Goal: Information Seeking & Learning: Learn about a topic

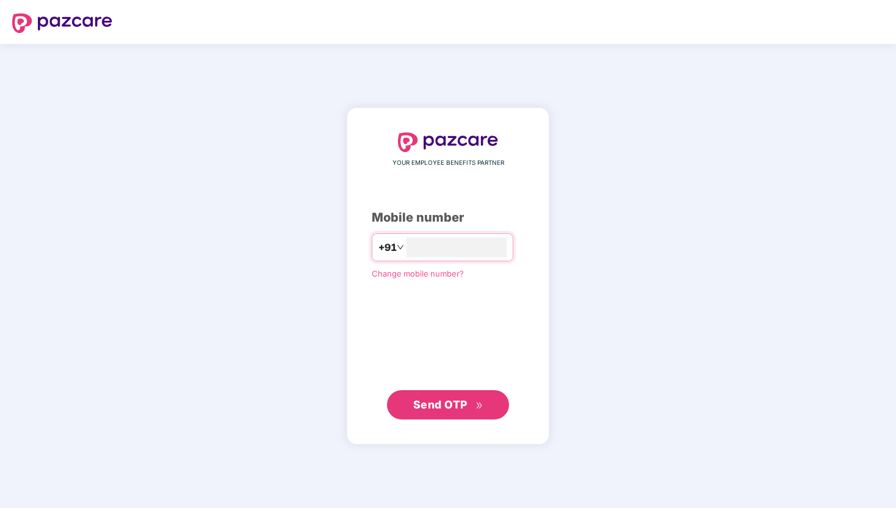
type input "**********"
click at [462, 417] on button "Send OTP" at bounding box center [448, 404] width 122 height 29
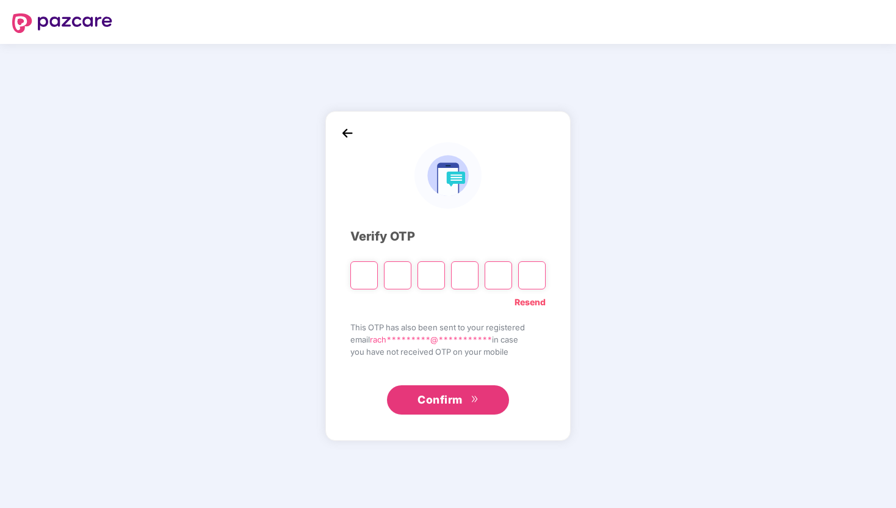
type input "*"
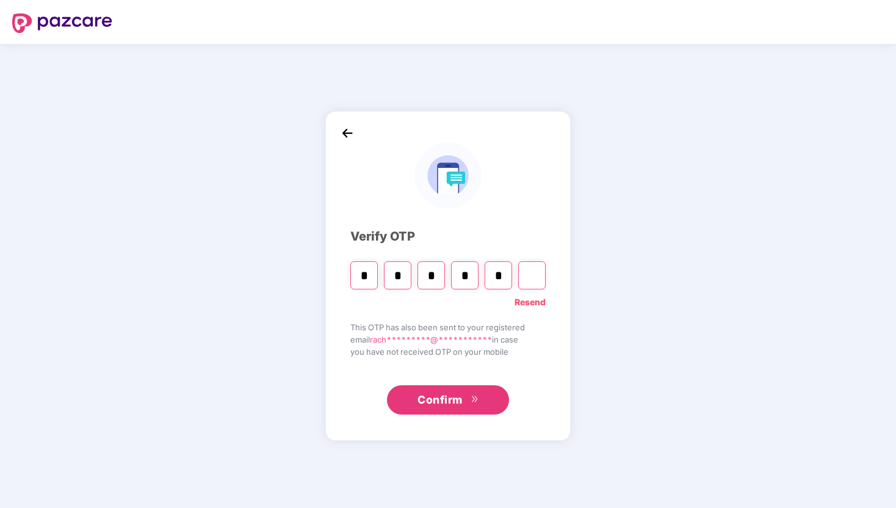
type input "*"
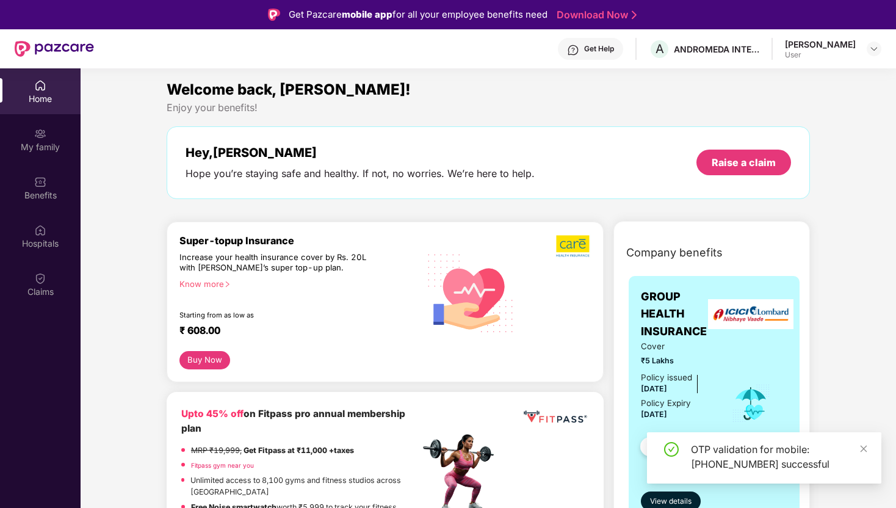
scroll to position [48, 0]
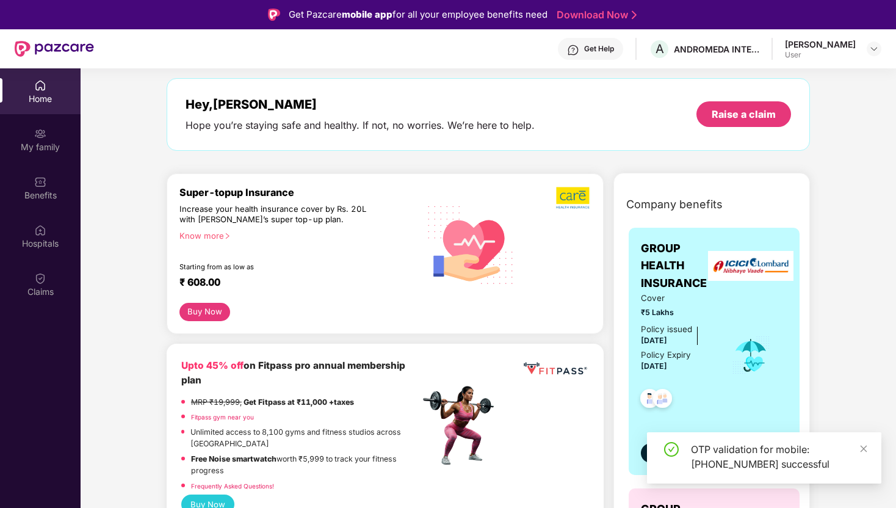
click at [873, 446] on div "OTP validation for mobile: [PHONE_NUMBER] successful" at bounding box center [764, 457] width 234 height 51
click at [868, 446] on icon "close" at bounding box center [864, 449] width 9 height 9
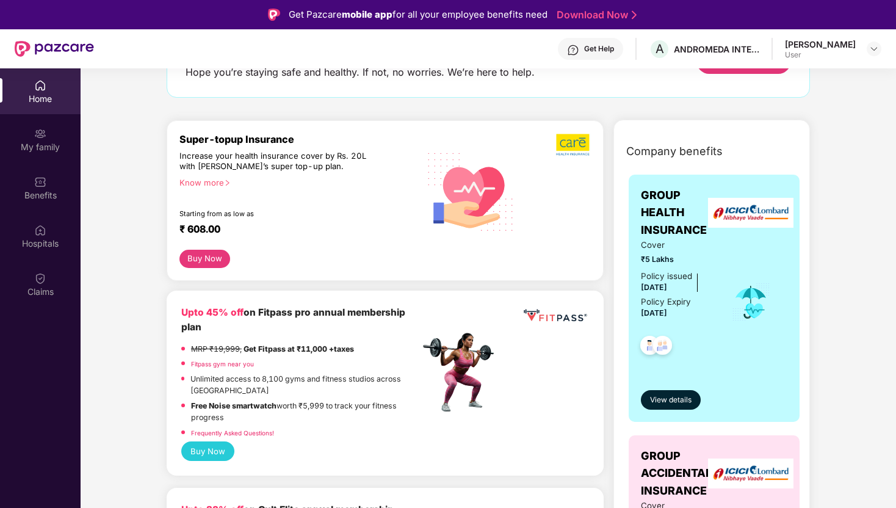
scroll to position [0, 0]
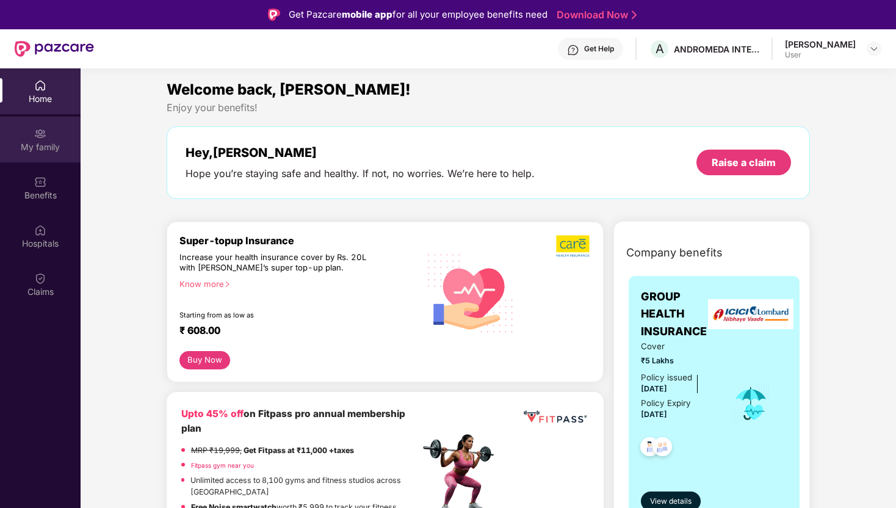
click at [28, 141] on div "My family" at bounding box center [40, 147] width 81 height 12
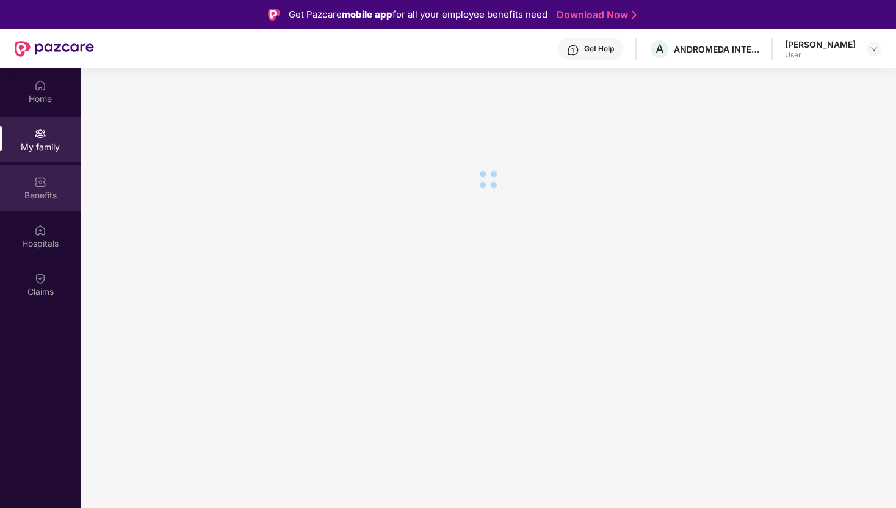
click at [48, 205] on div "Benefits" at bounding box center [40, 188] width 81 height 46
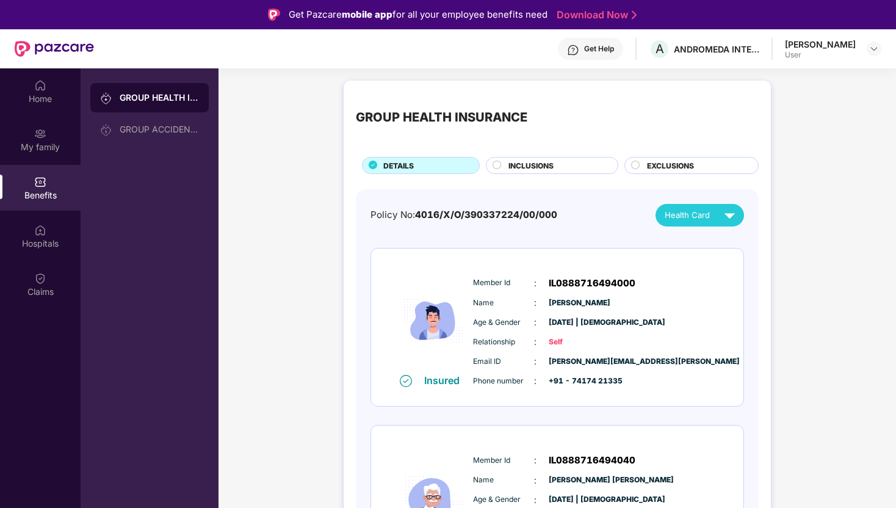
click at [550, 164] on span "INCLUSIONS" at bounding box center [531, 166] width 45 height 12
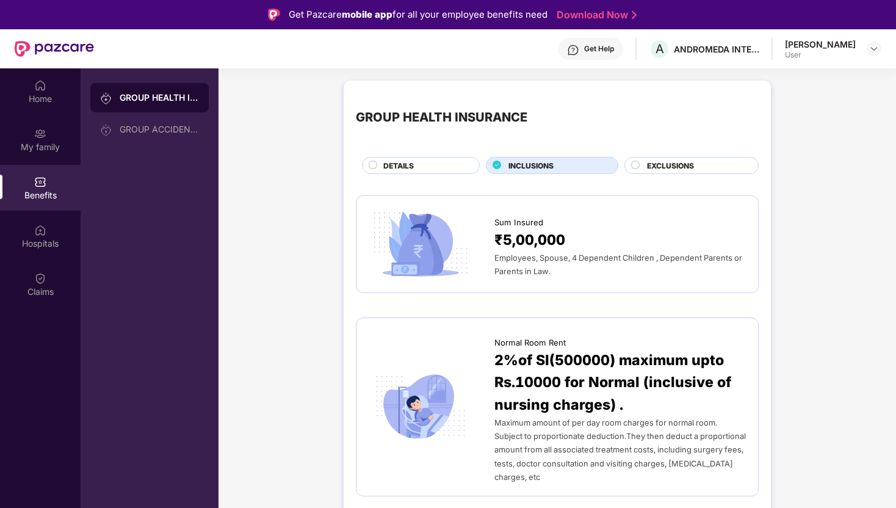
click at [435, 156] on div "GROUP HEALTH INSURANCE DETAILS INCLUSIONS EXCLUSIONS" at bounding box center [557, 133] width 403 height 81
click at [439, 160] on div "DETAILS" at bounding box center [425, 166] width 96 height 13
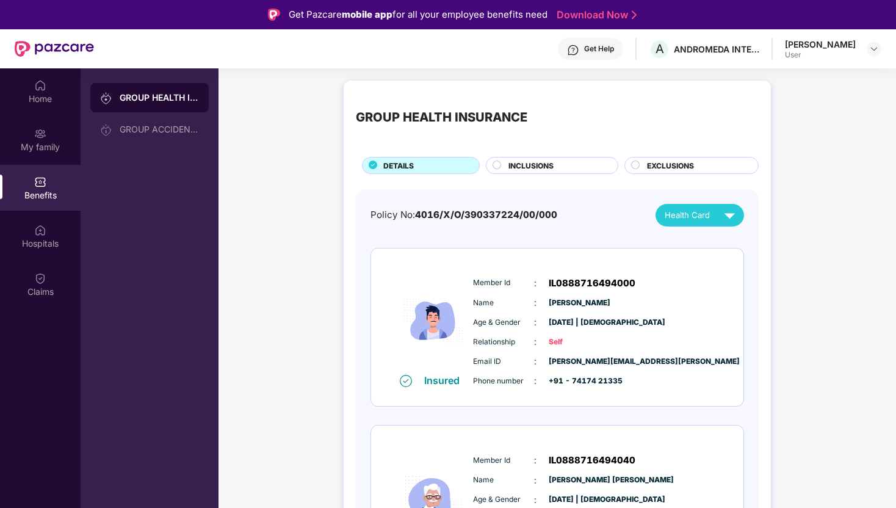
click at [724, 216] on img at bounding box center [729, 215] width 21 height 21
click at [718, 216] on div "Health Card" at bounding box center [703, 215] width 76 height 21
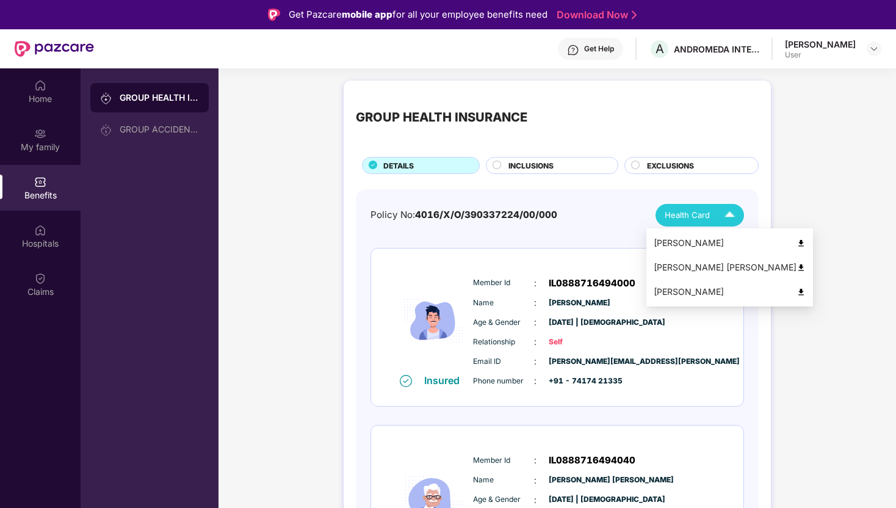
click at [770, 352] on div "GROUP HEALTH INSURANCE DETAILS INCLUSIONS EXCLUSIONS Policy No: 4016/X/O/390337…" at bounding box center [557, 450] width 427 height 738
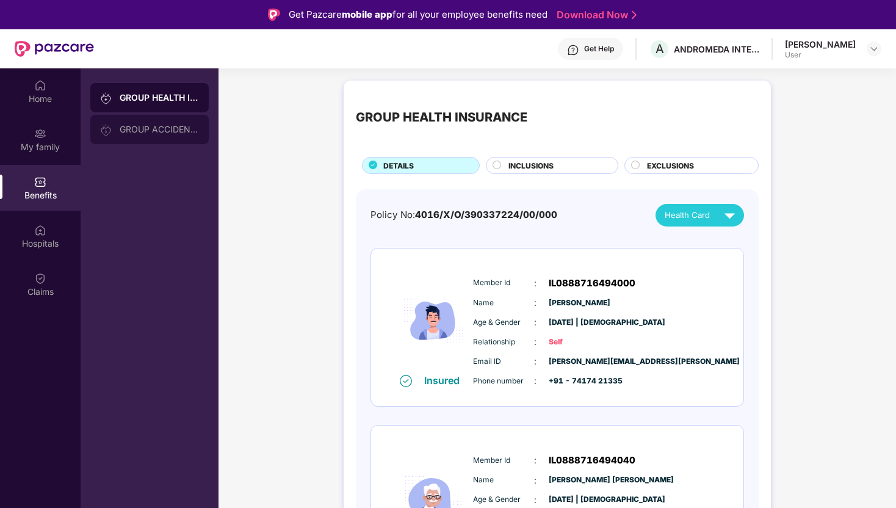
click at [153, 131] on div "GROUP ACCIDENTAL INSURANCE" at bounding box center [159, 130] width 79 height 10
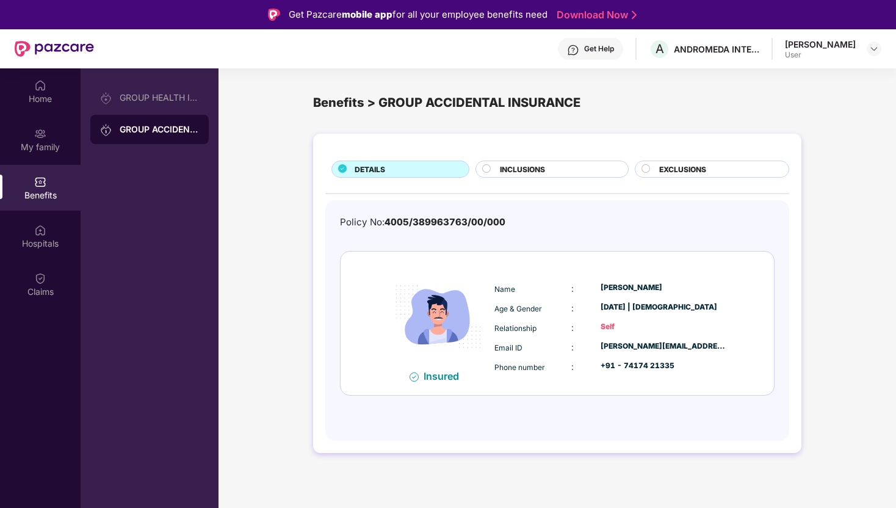
scroll to position [43, 0]
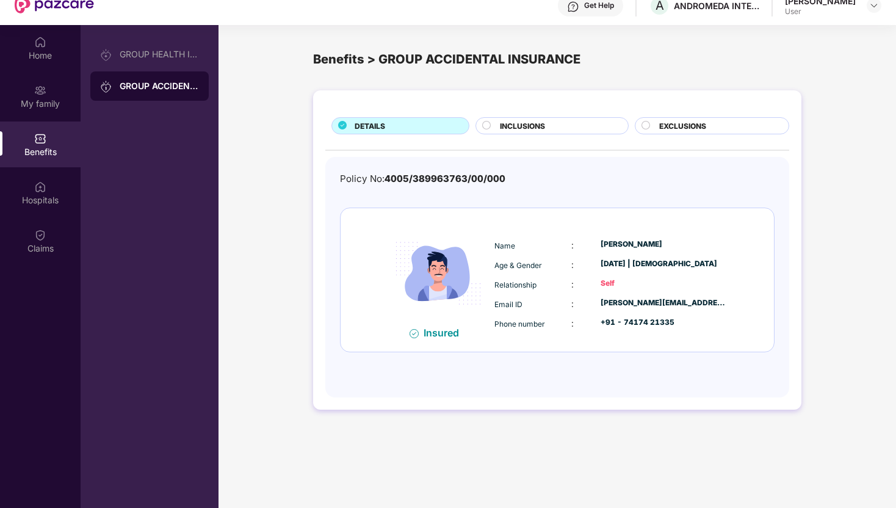
click at [574, 126] on div "INCLUSIONS" at bounding box center [558, 126] width 128 height 13
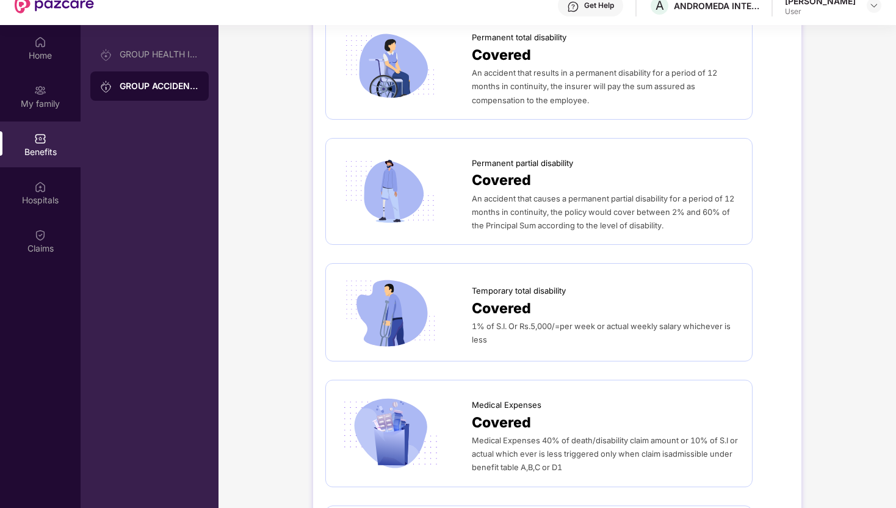
scroll to position [370, 0]
